Goal: Information Seeking & Learning: Learn about a topic

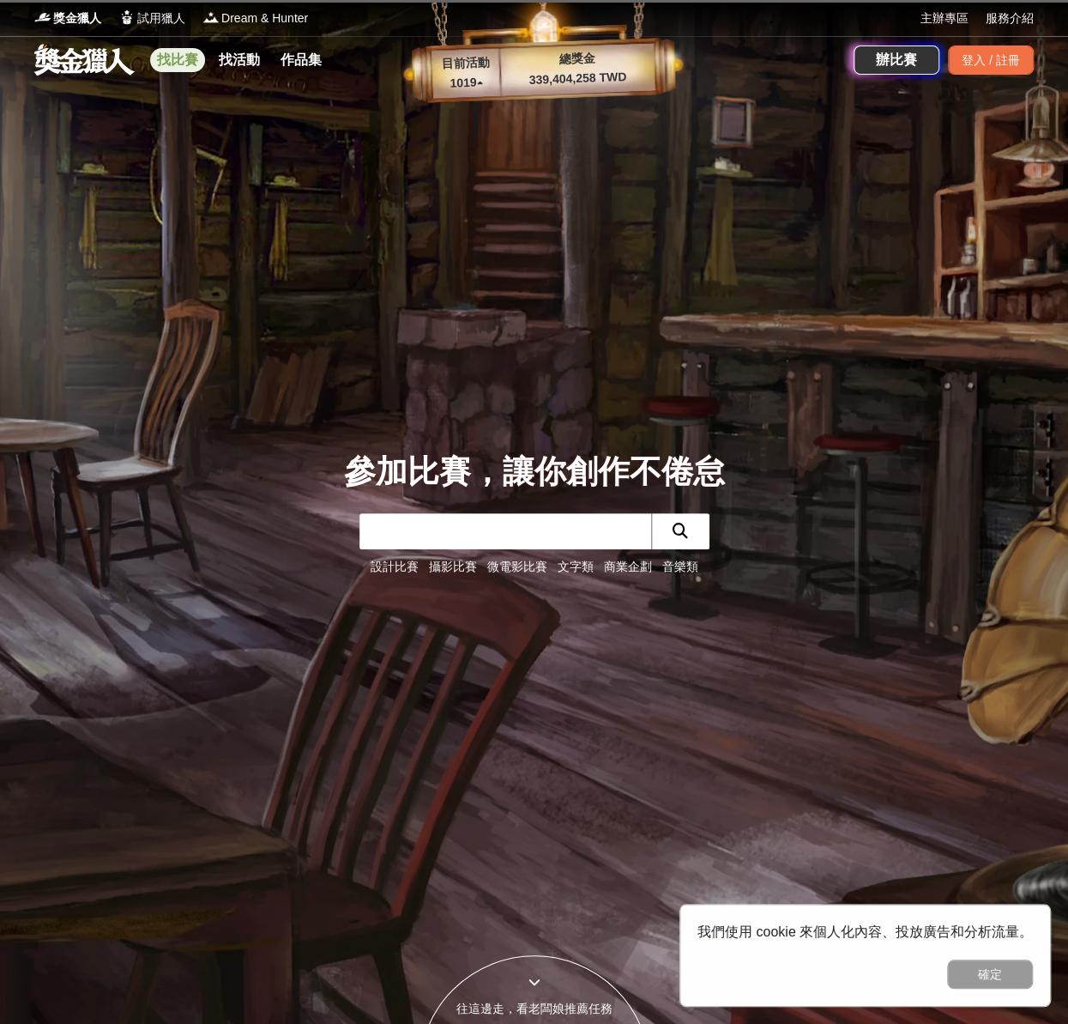
click at [183, 63] on link "找比賽" at bounding box center [177, 60] width 55 height 24
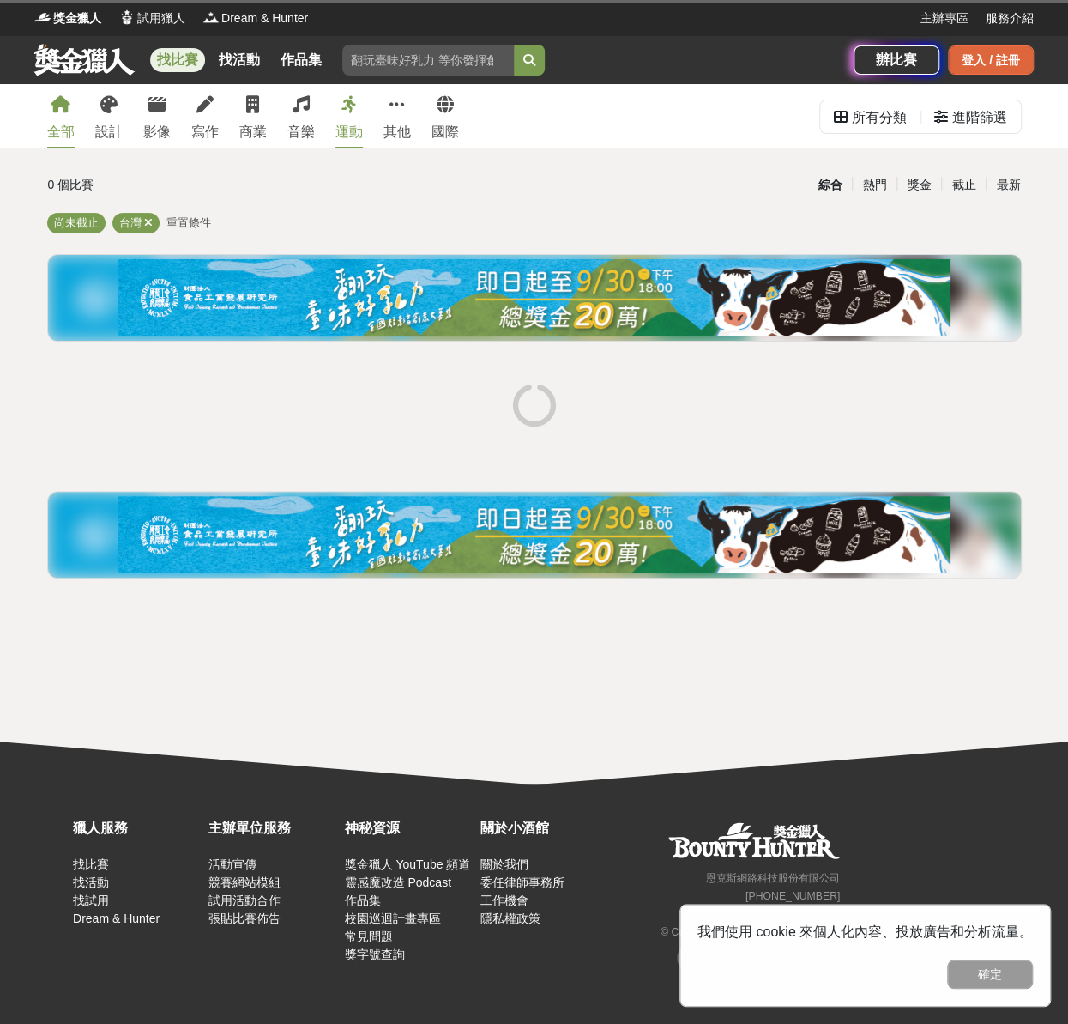
click at [989, 63] on div "登入 / 註冊" at bounding box center [991, 59] width 86 height 29
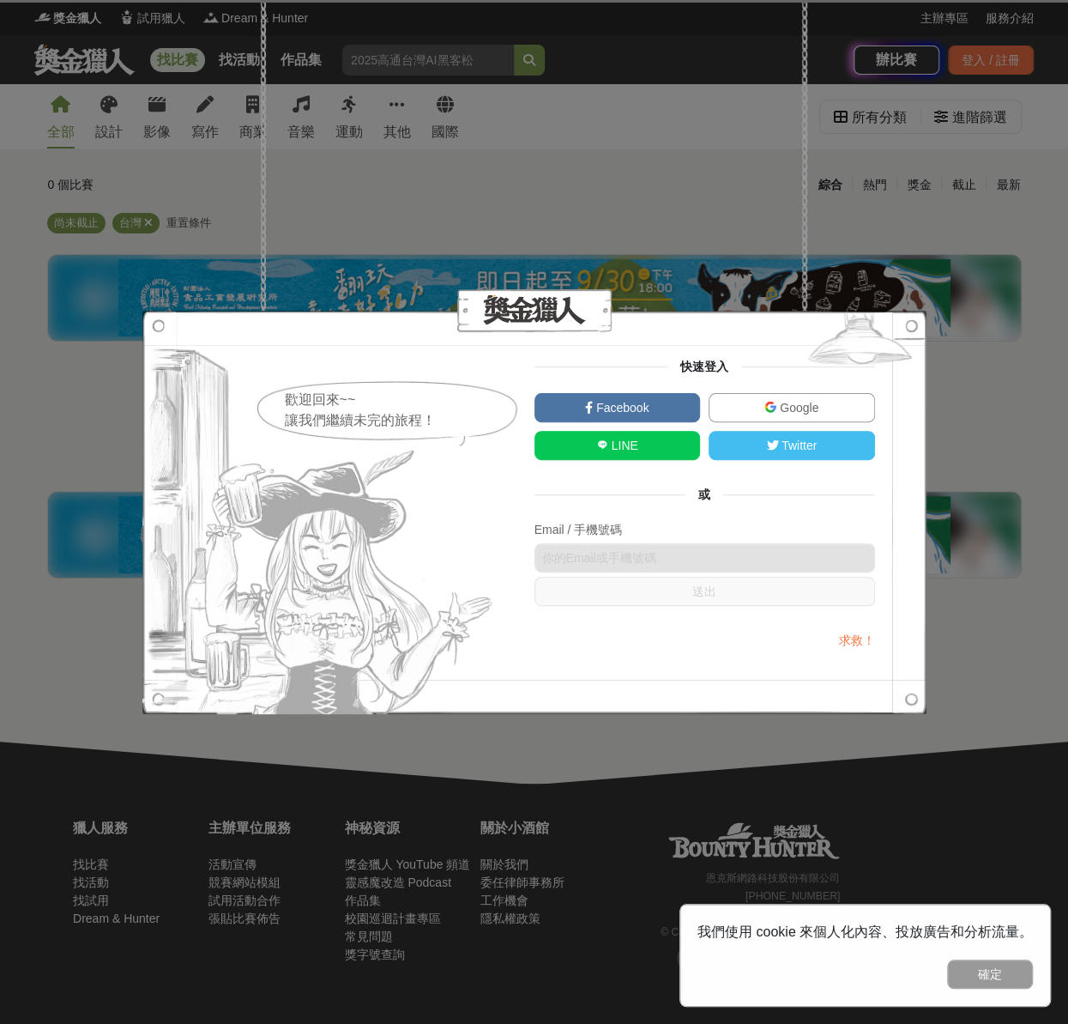
click at [817, 405] on span "Google" at bounding box center [798, 408] width 42 height 14
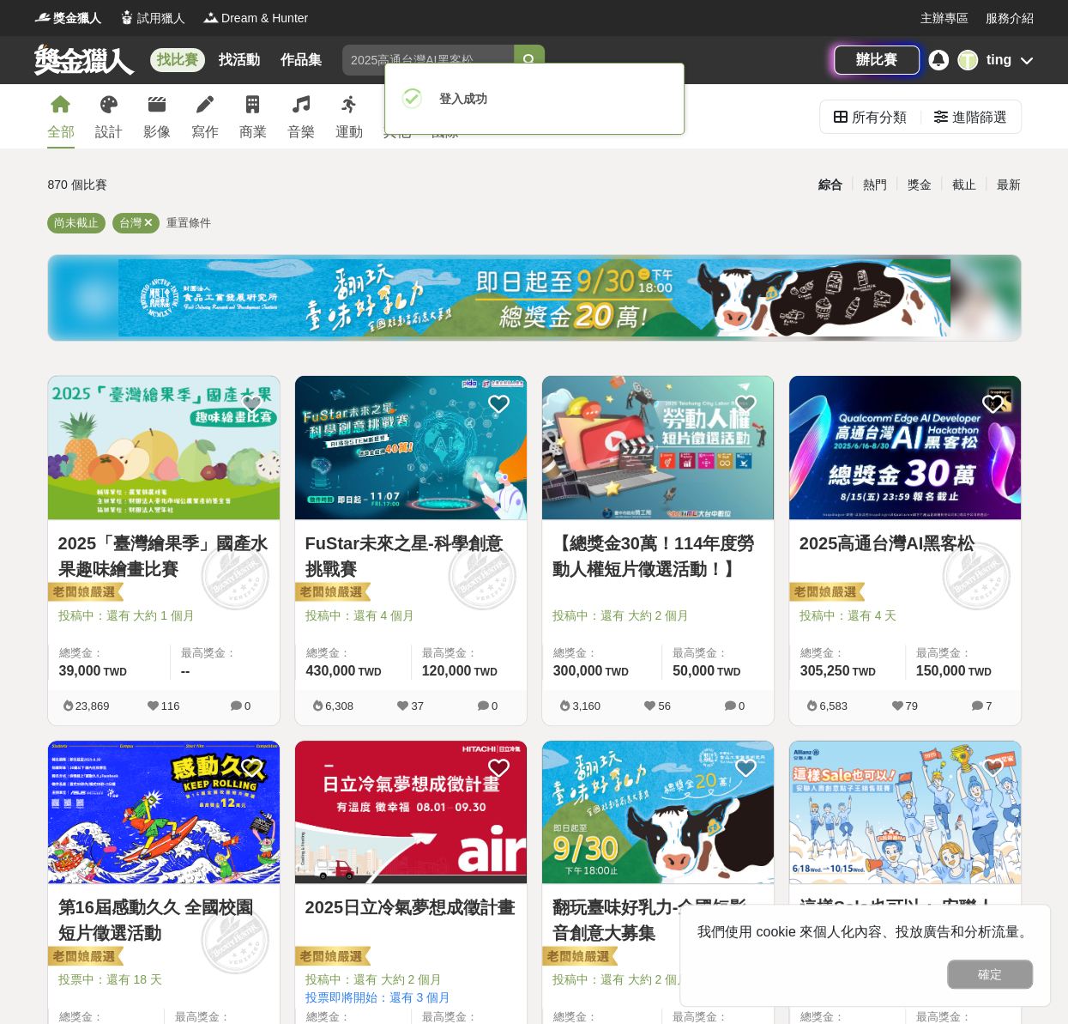
click at [451, 894] on link "2025日立冷氣夢想成徵計畫" at bounding box center [411, 907] width 211 height 26
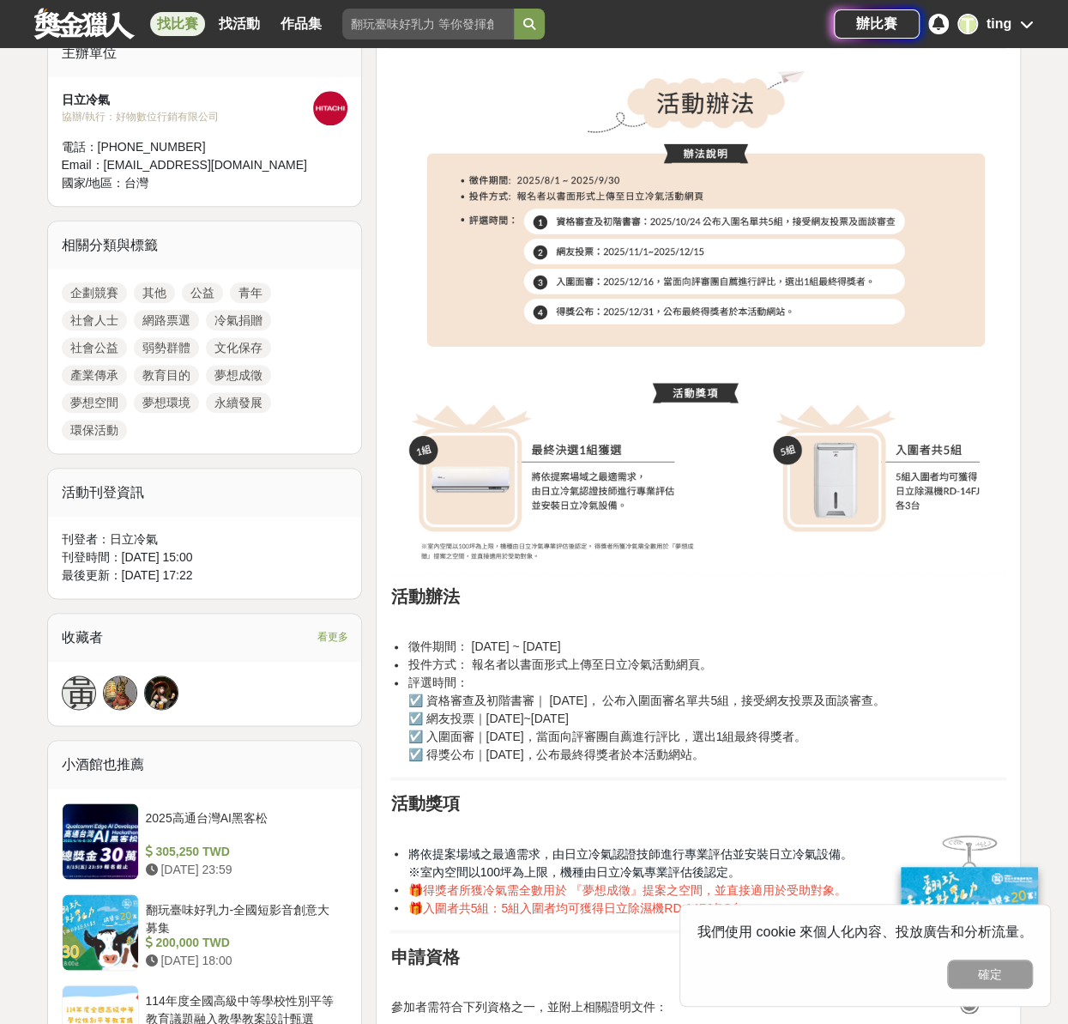
scroll to position [772, 0]
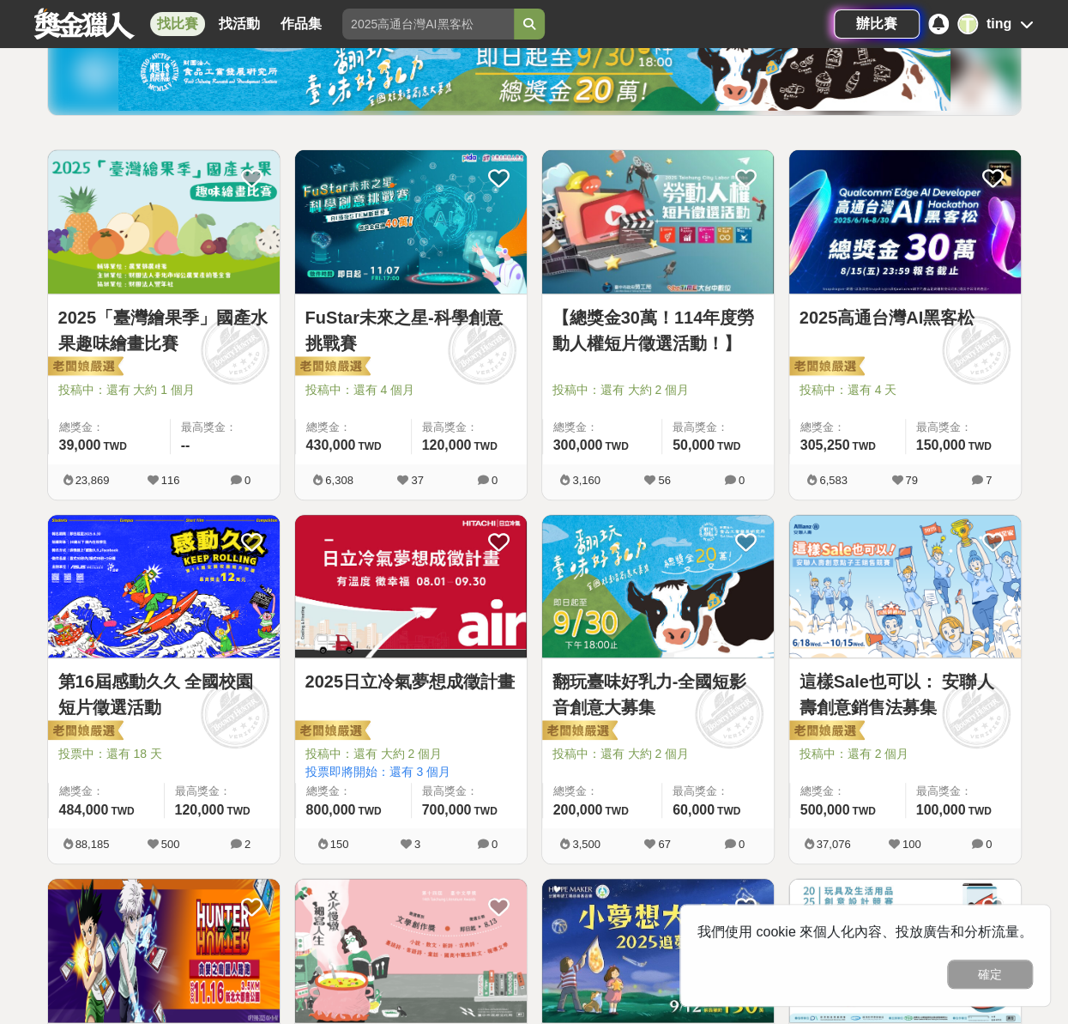
scroll to position [172, 0]
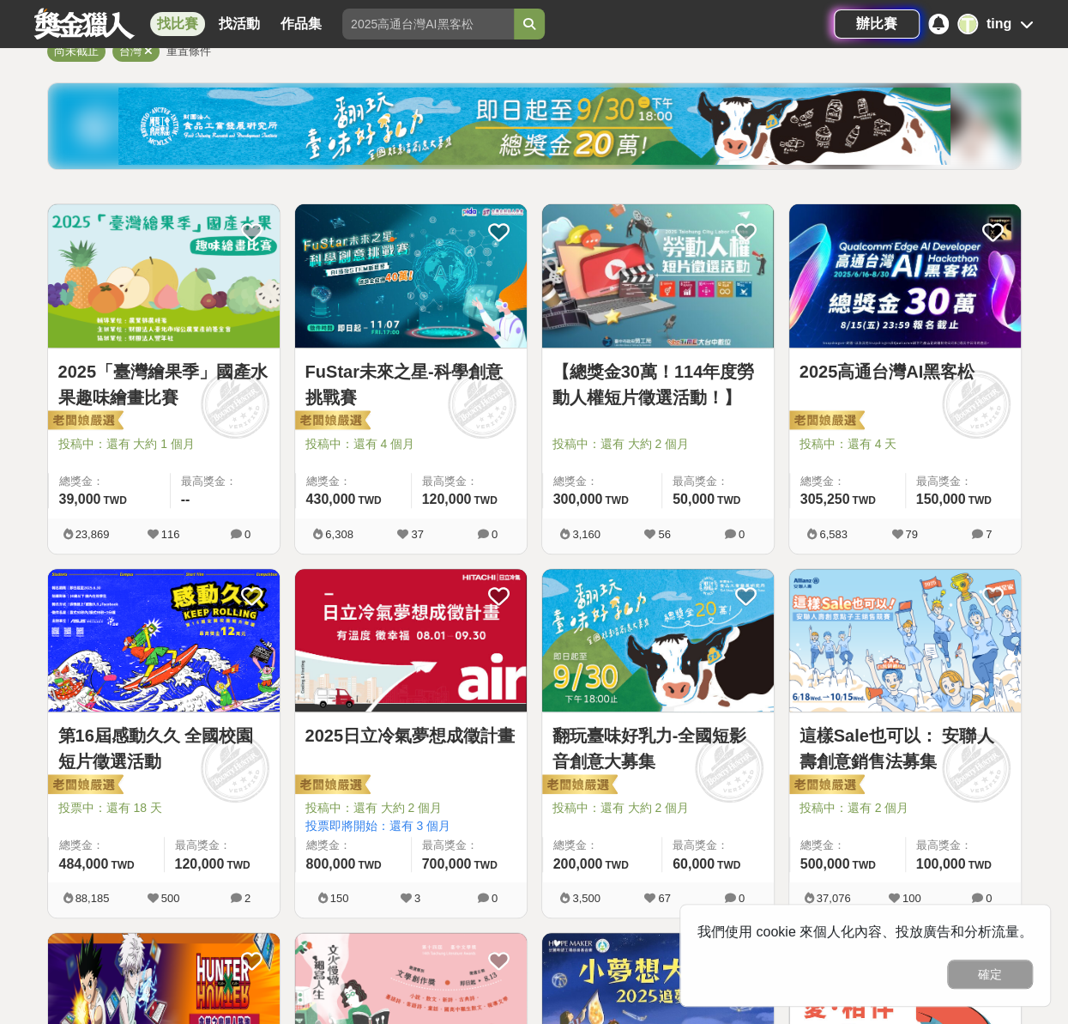
click at [947, 733] on link "這樣Sale也可以： 安聯人壽創意銷售法募集" at bounding box center [905, 748] width 211 height 51
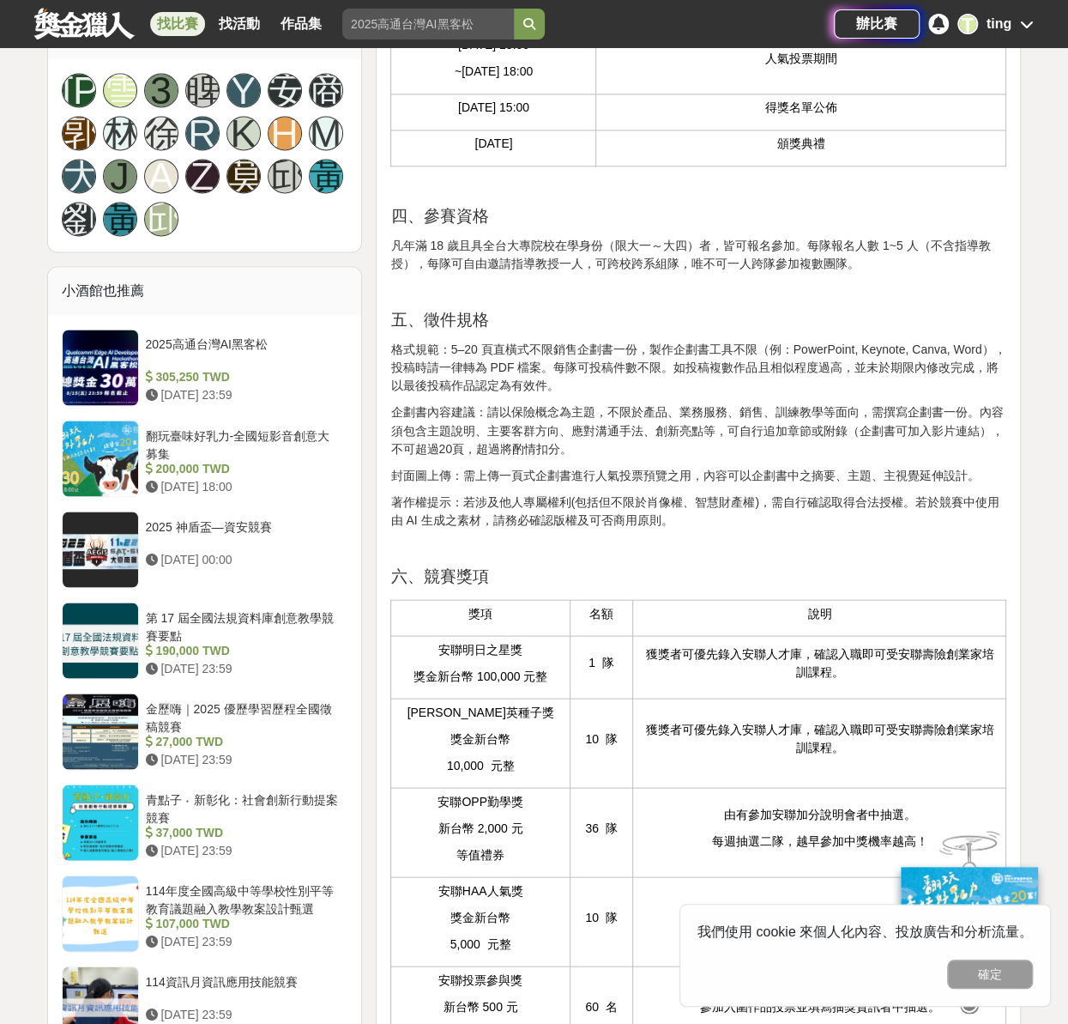
scroll to position [1116, 0]
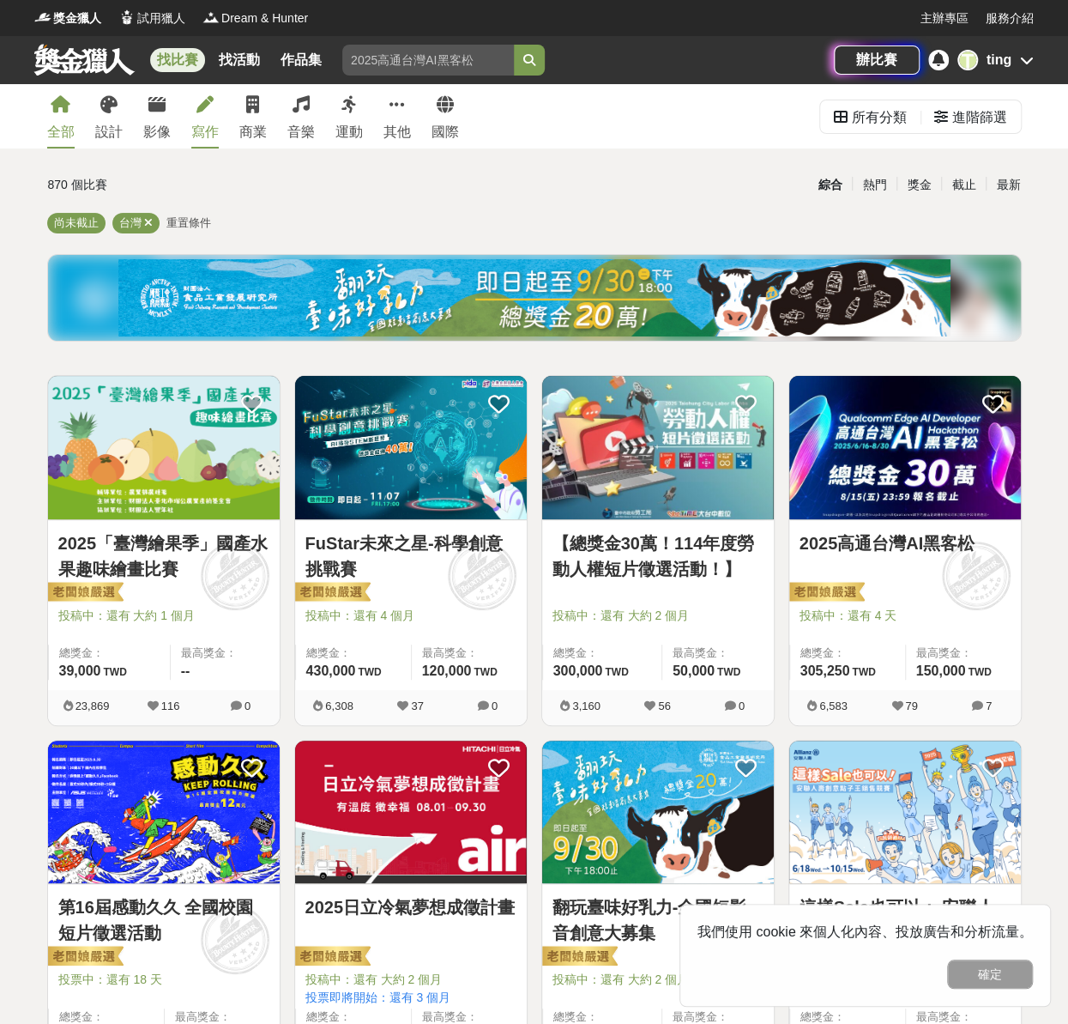
click at [206, 116] on link "寫作" at bounding box center [204, 116] width 27 height 64
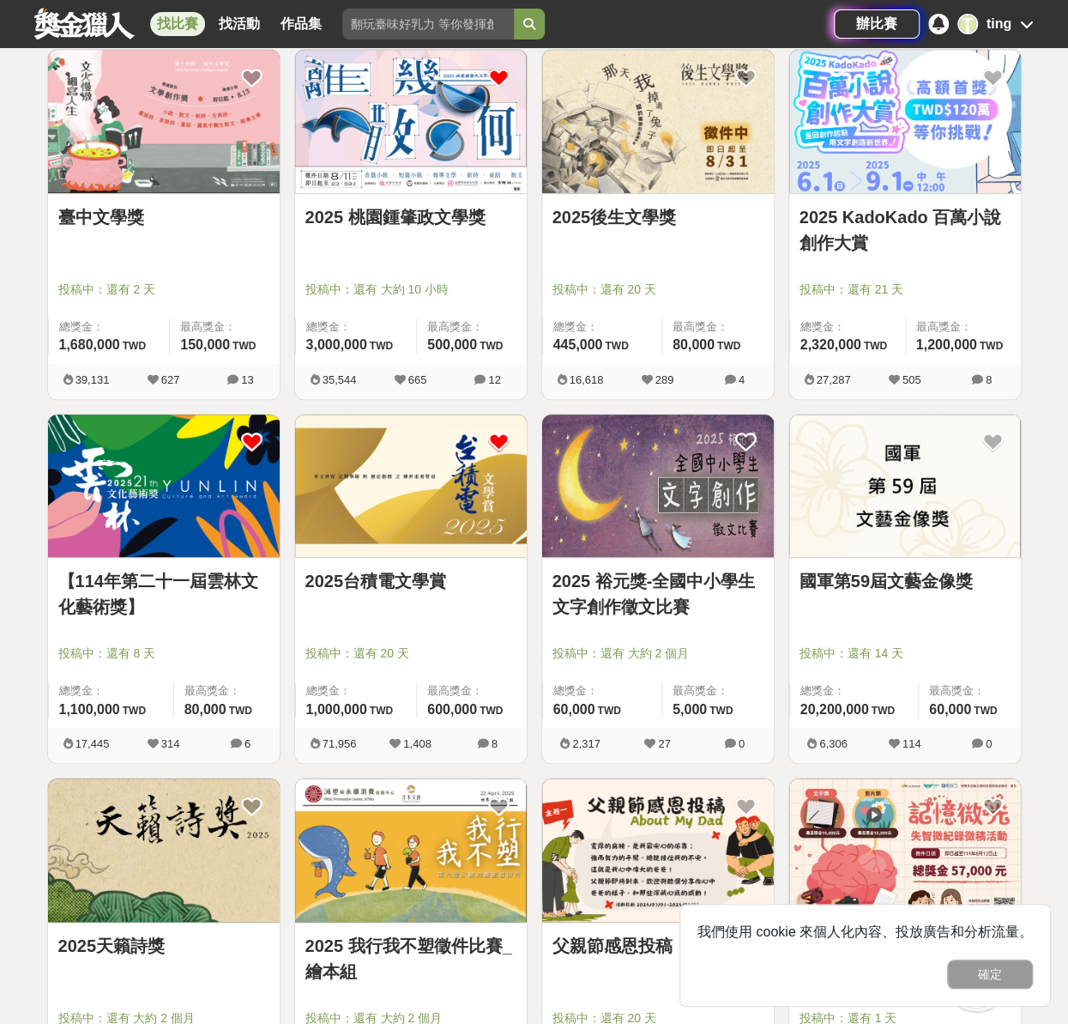
scroll to position [343, 0]
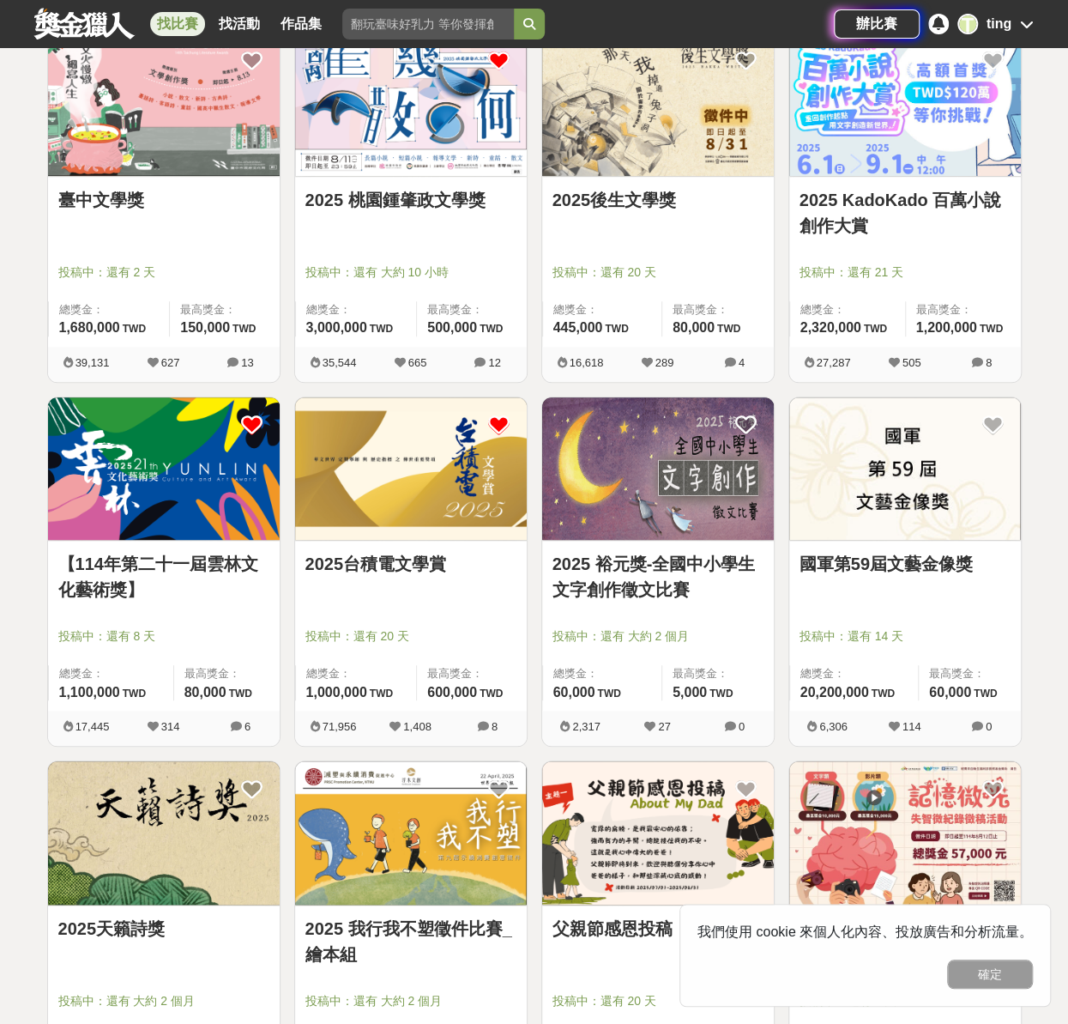
click at [181, 560] on link "【114年第二十一屆雲林文化藝術獎】" at bounding box center [163, 576] width 211 height 51
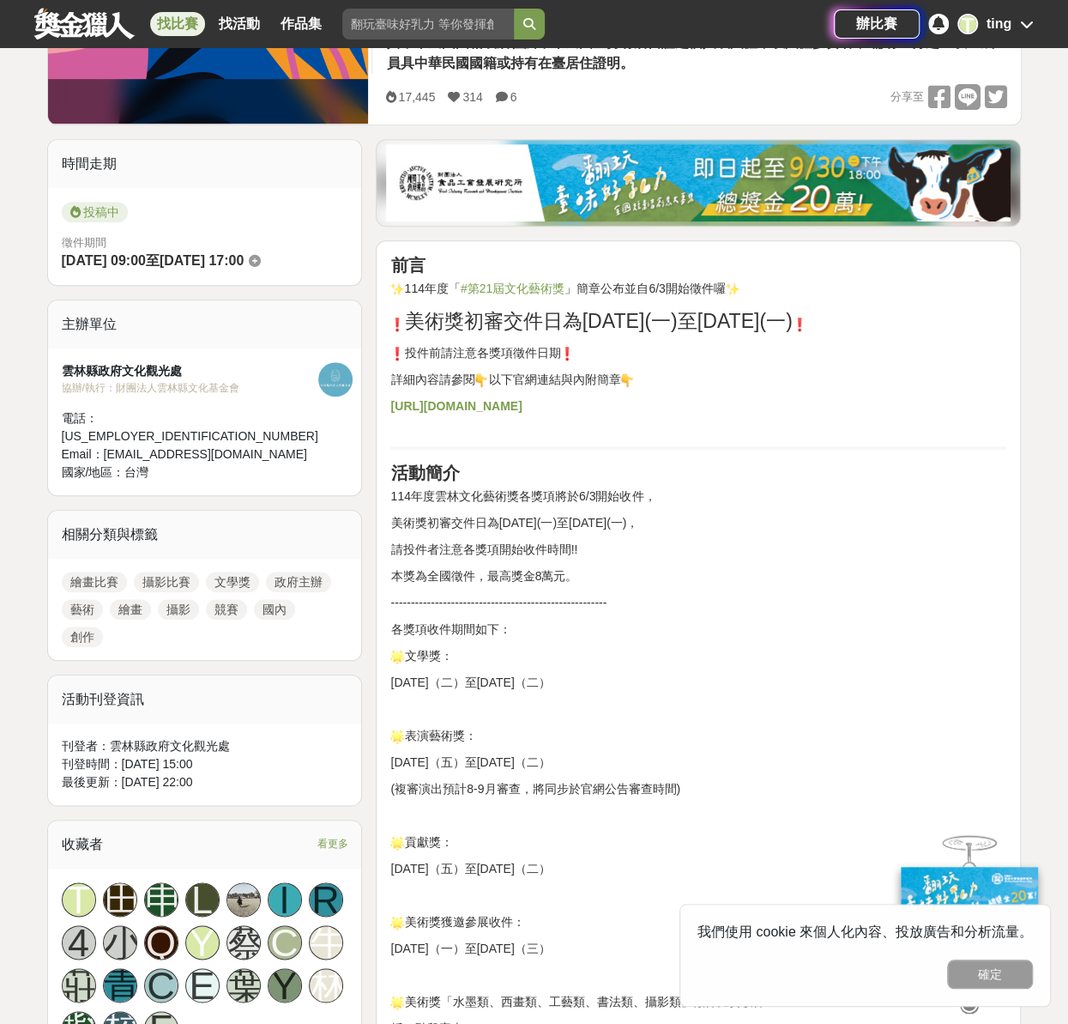
scroll to position [410, 0]
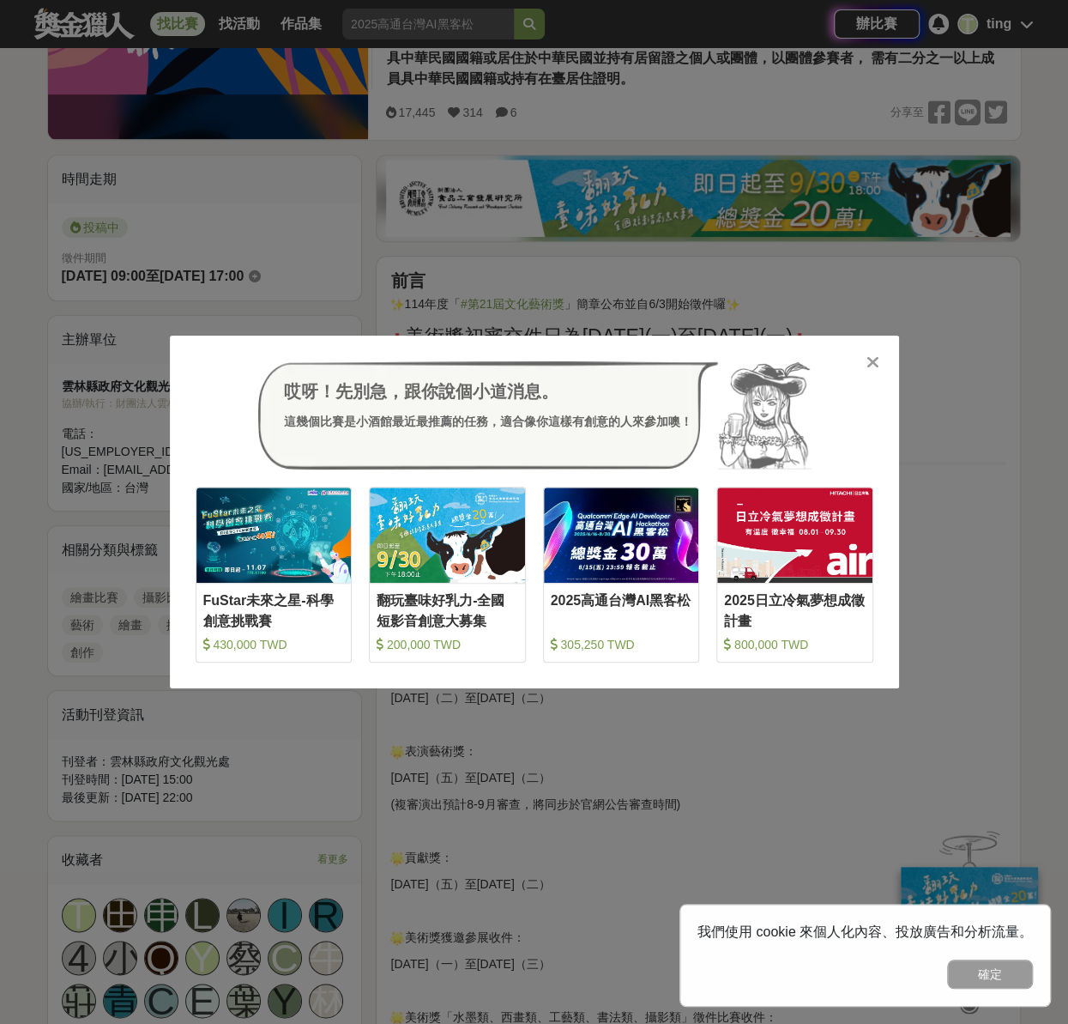
click at [870, 360] on icon at bounding box center [873, 362] width 13 height 17
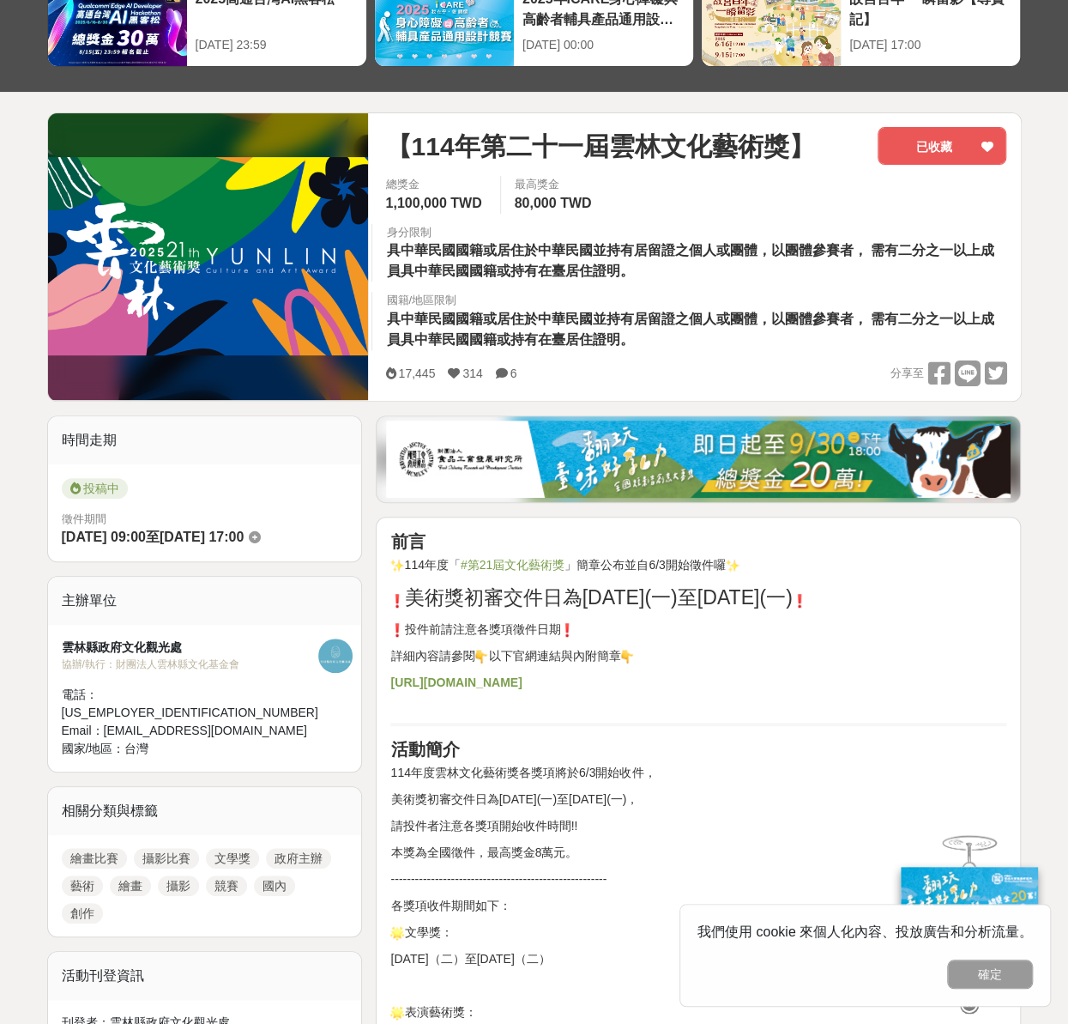
scroll to position [0, 0]
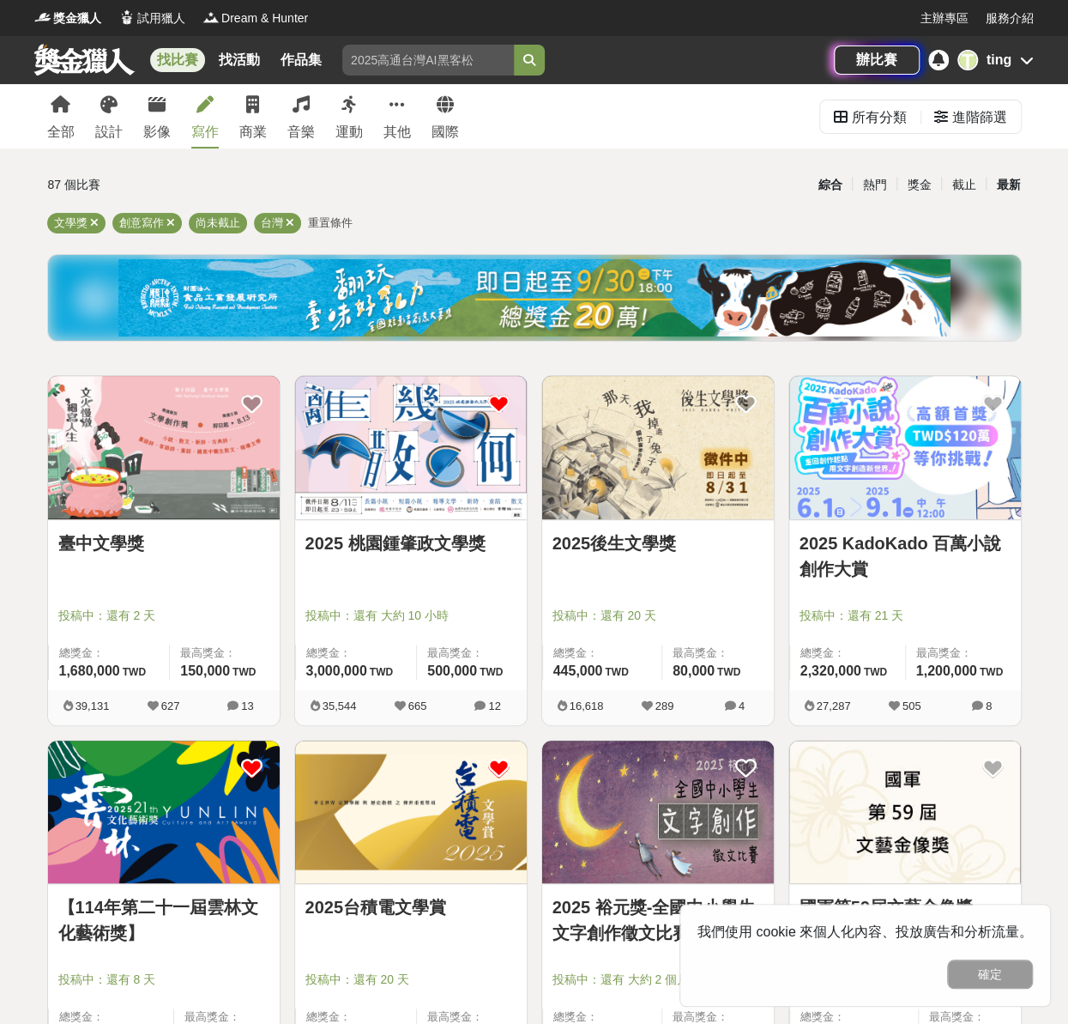
click at [995, 186] on div "最新" at bounding box center [1008, 185] width 45 height 30
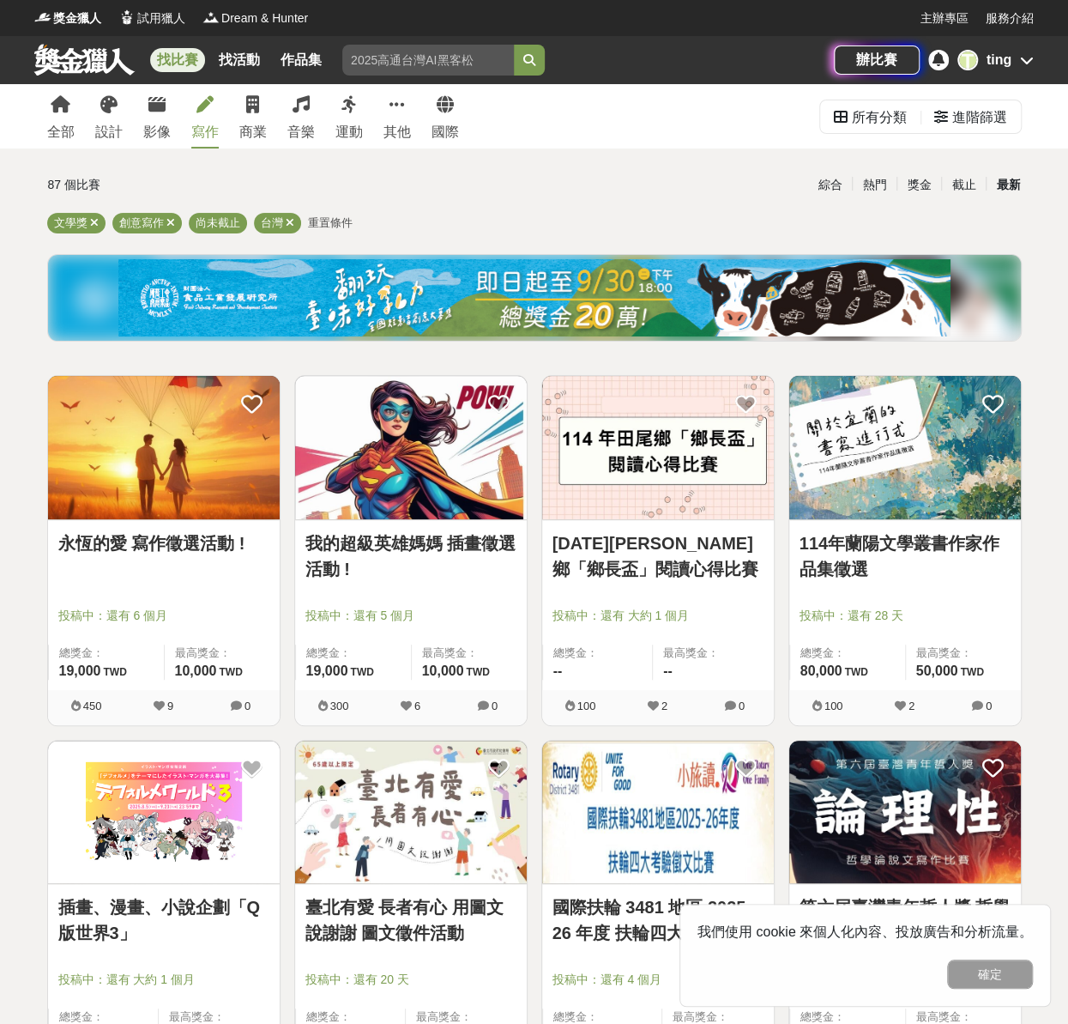
click at [874, 554] on link "114年蘭陽文學叢書作家作品集徵選" at bounding box center [905, 555] width 211 height 51
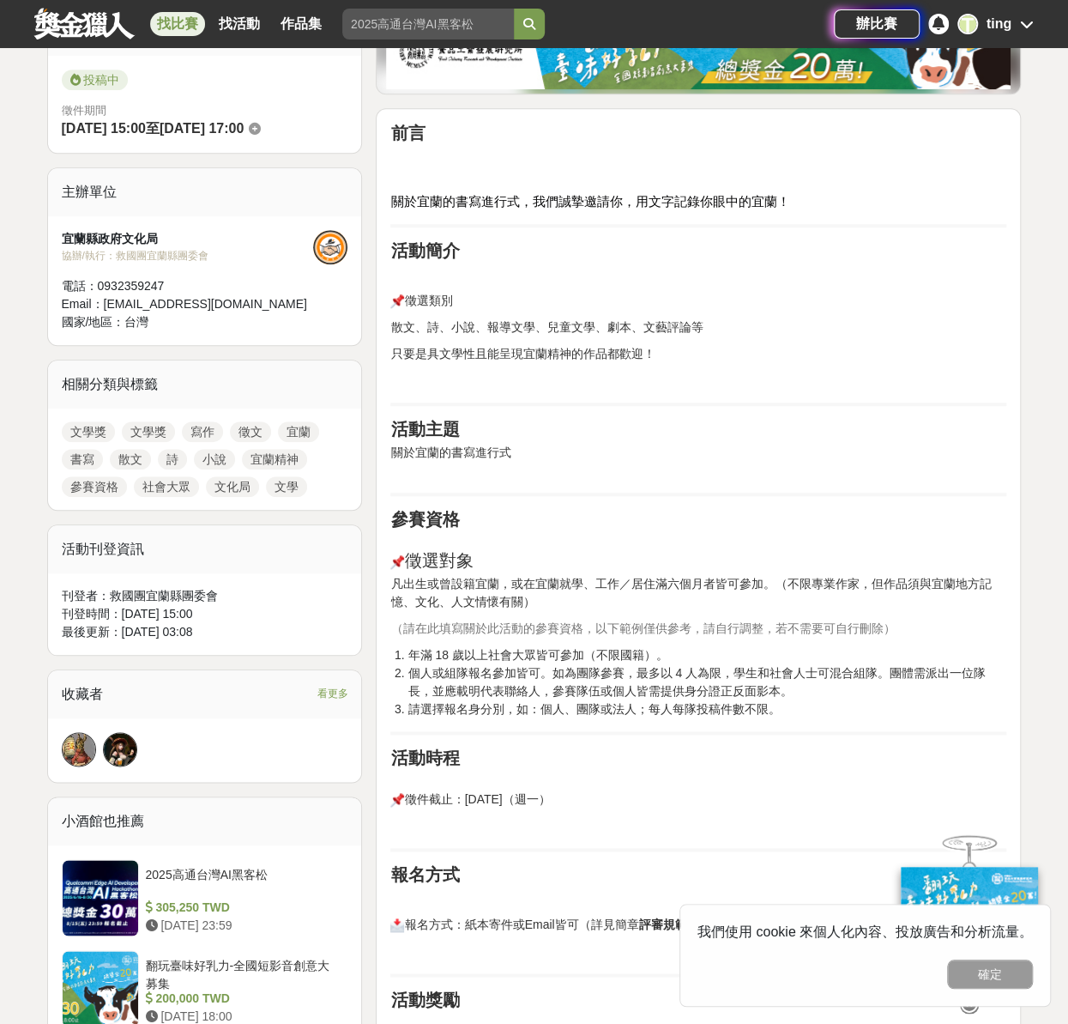
scroll to position [515, 0]
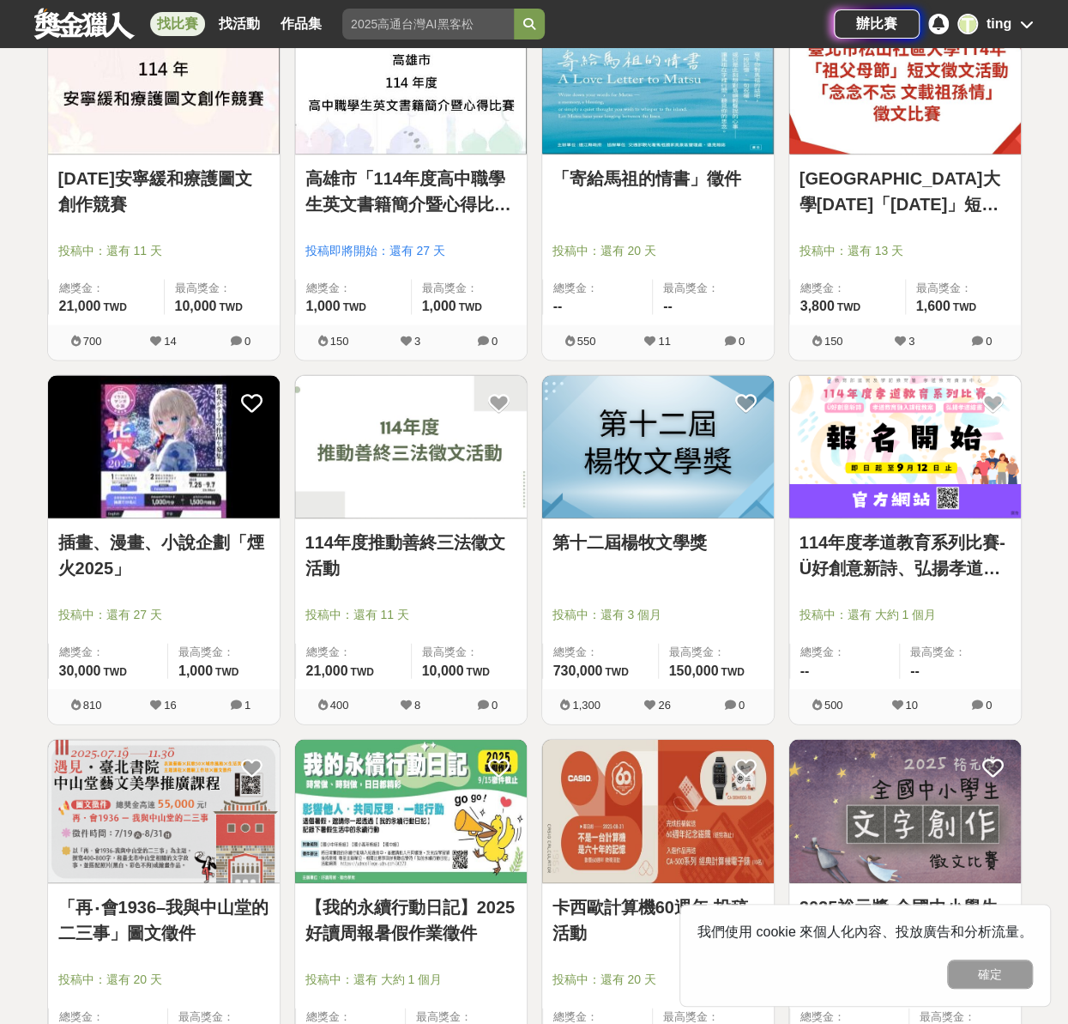
scroll to position [1631, 0]
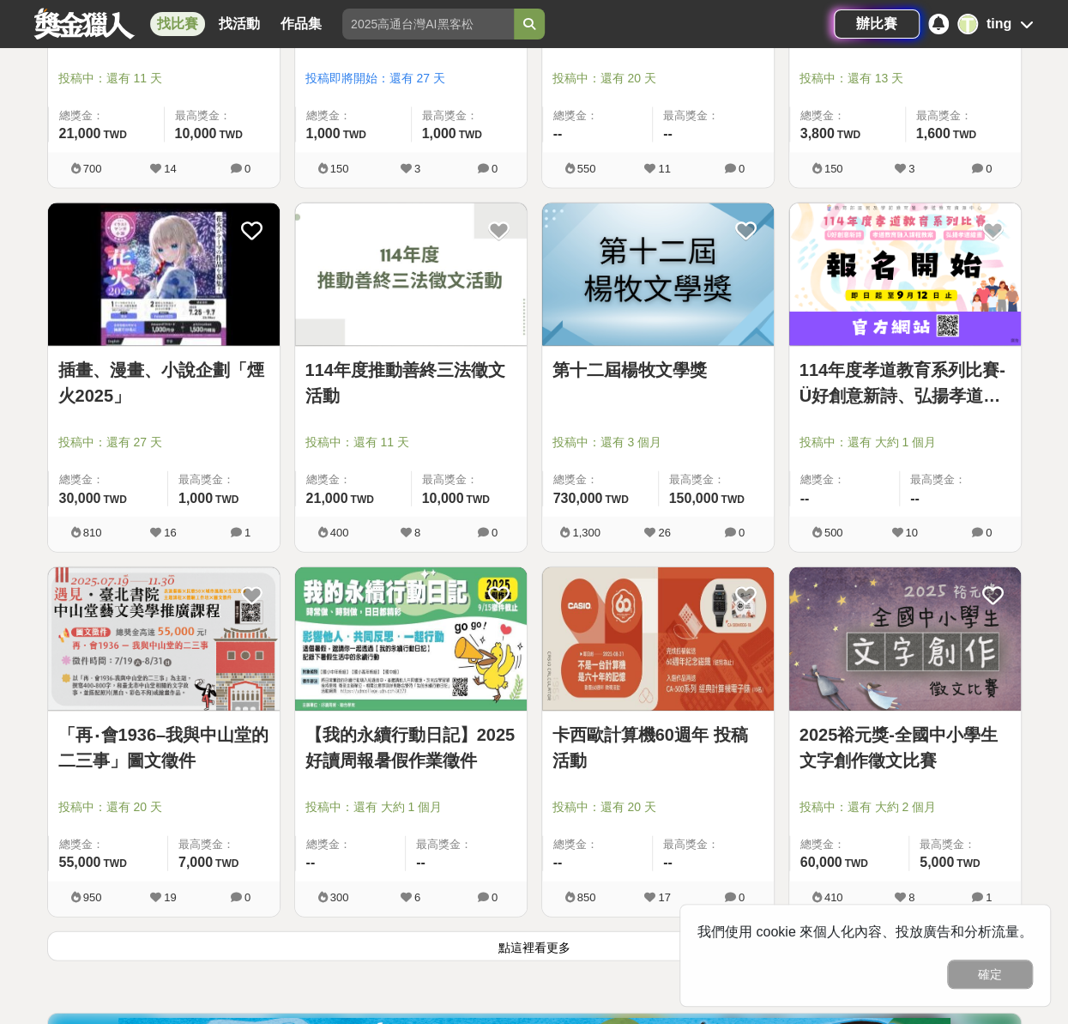
click at [676, 382] on div "第十二屆楊牧文學獎" at bounding box center [658, 379] width 211 height 45
click at [672, 365] on link "第十二屆楊牧文學獎" at bounding box center [658, 370] width 211 height 26
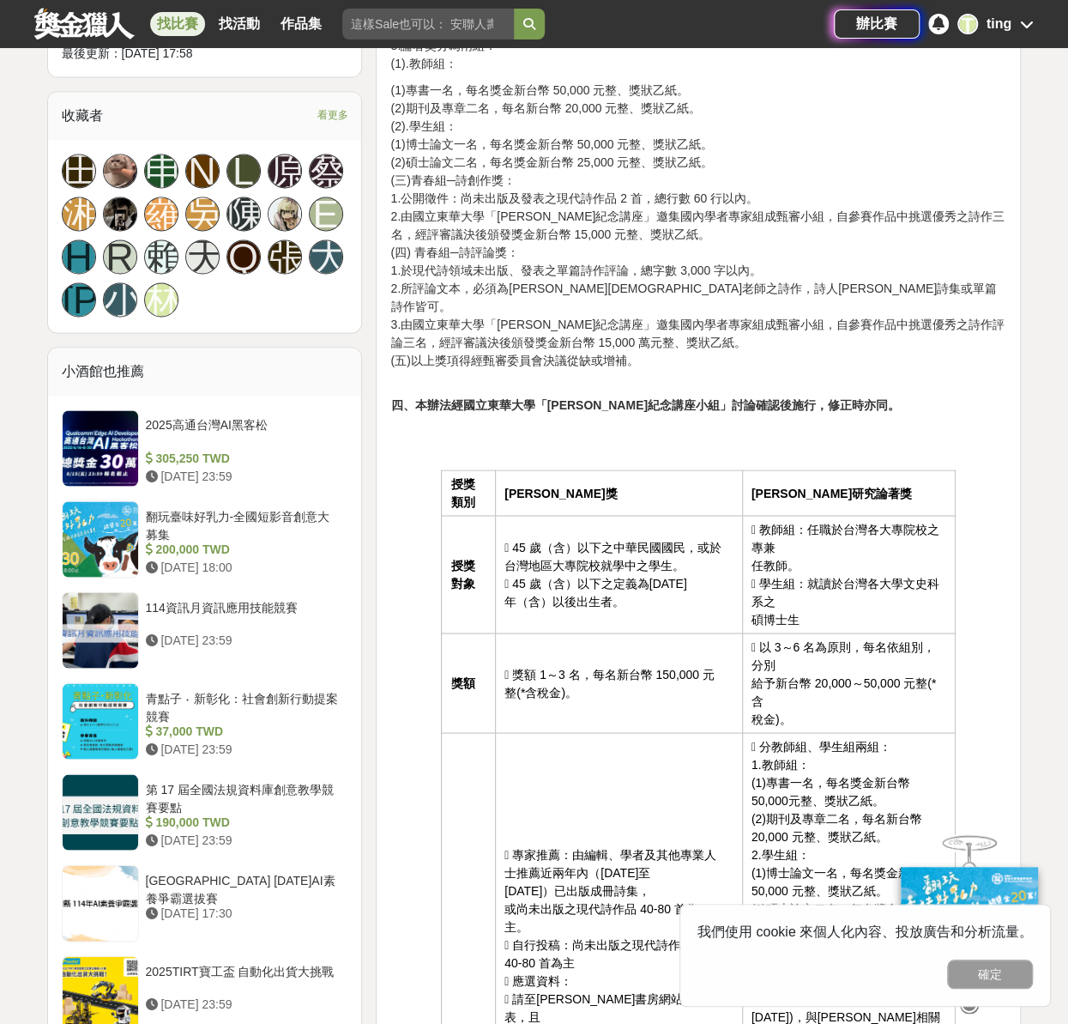
scroll to position [1459, 0]
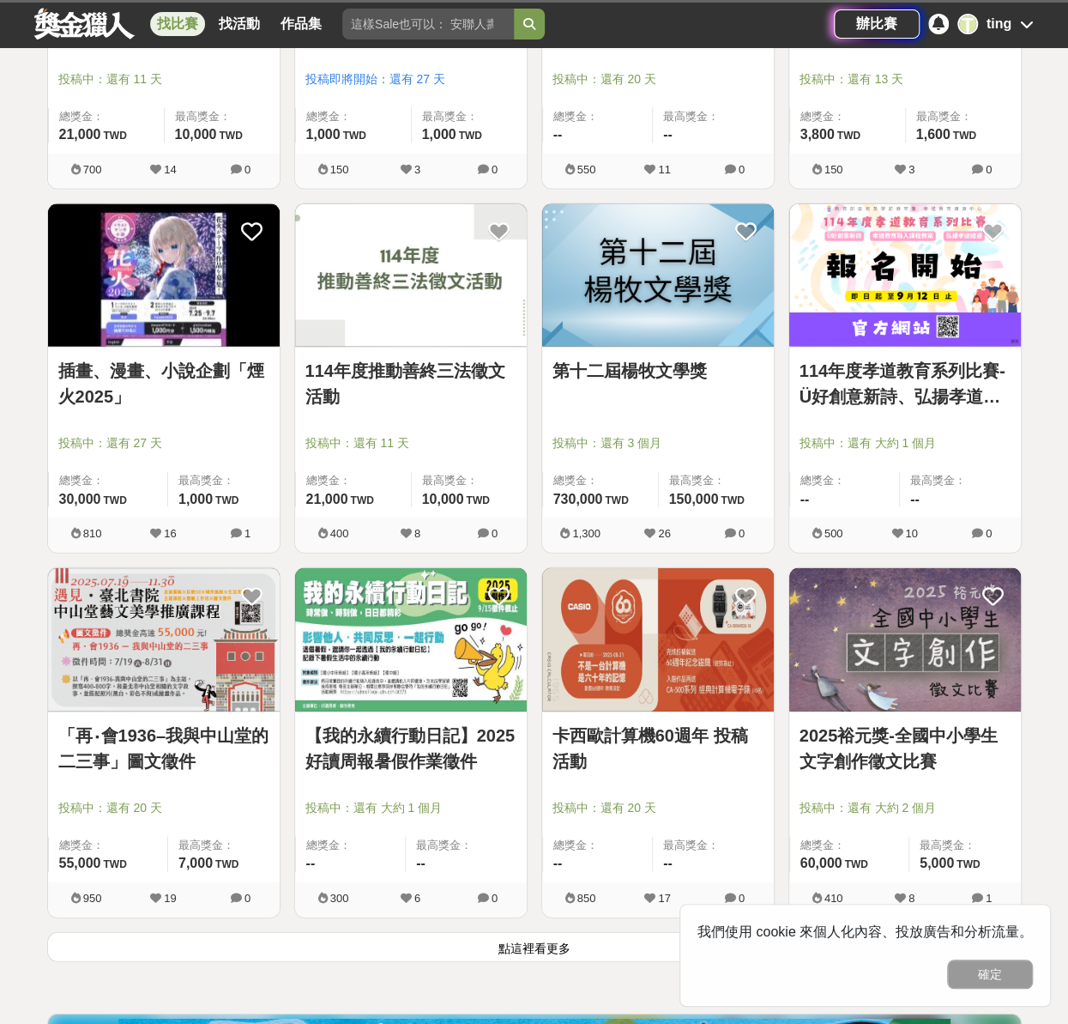
scroll to position [1631, 0]
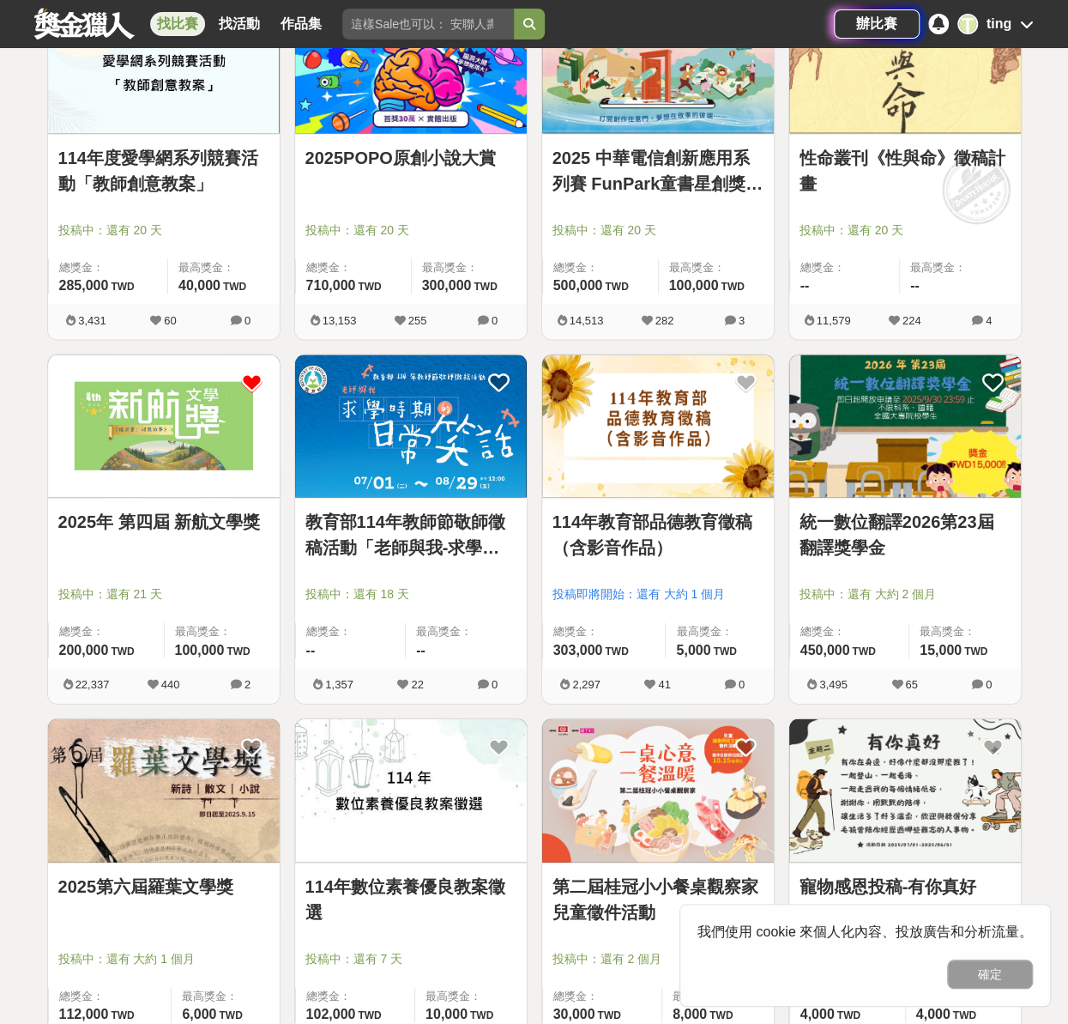
scroll to position [1631, 0]
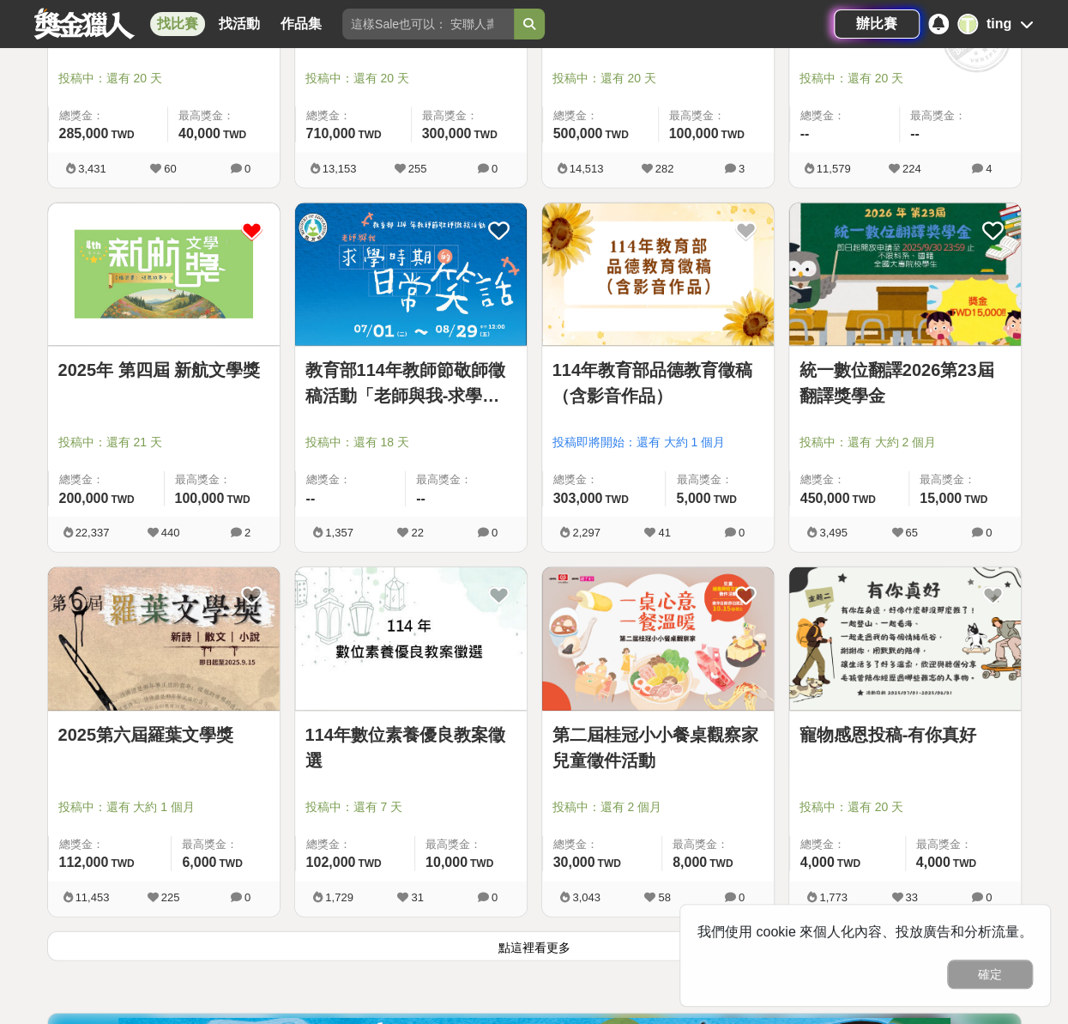
click at [235, 361] on link "2025年 第四屆 新航文學獎" at bounding box center [163, 370] width 211 height 26
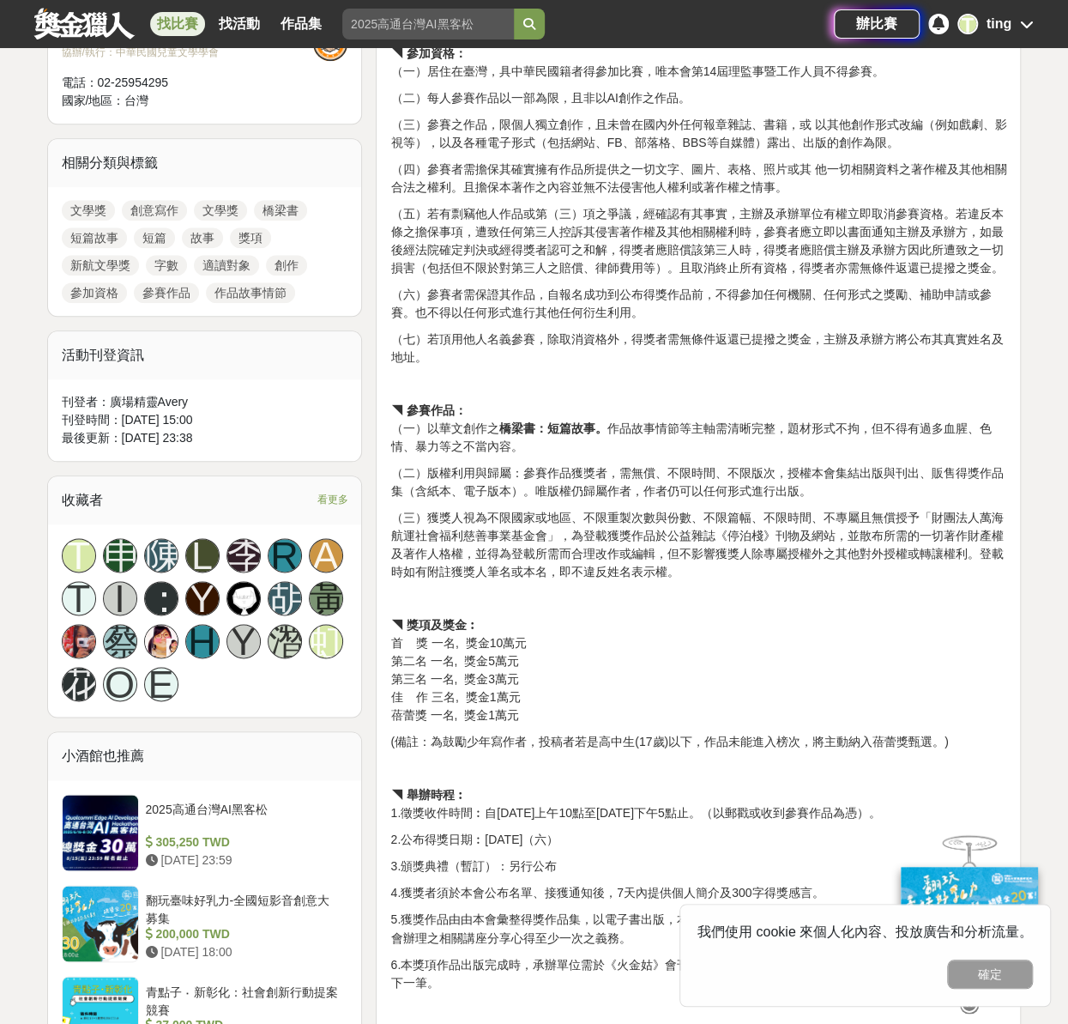
scroll to position [642, 0]
